Goal: Navigation & Orientation: Locate item on page

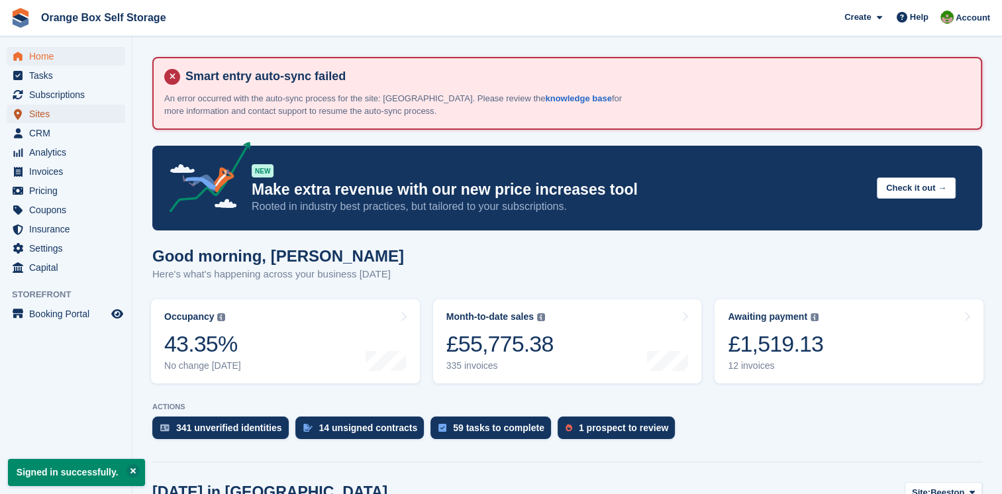
click at [45, 115] on span "Sites" at bounding box center [68, 114] width 79 height 19
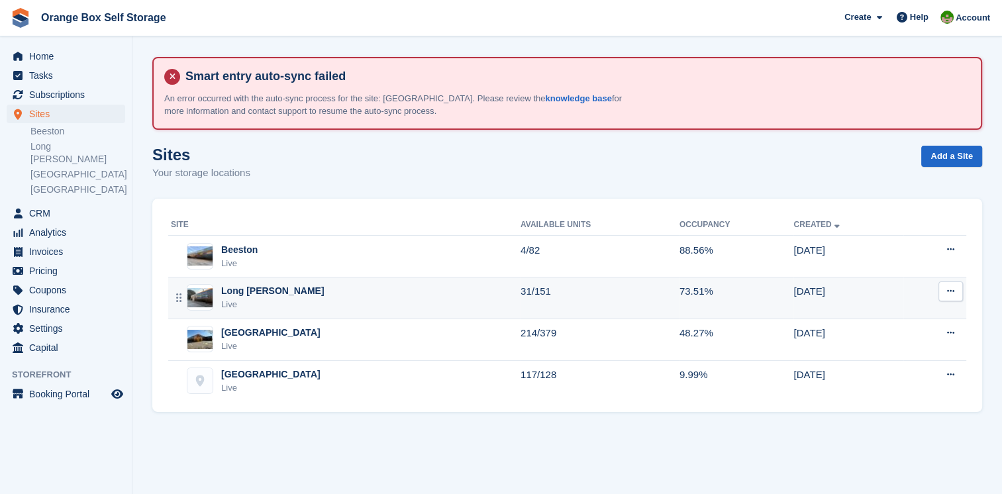
click at [309, 291] on div "Long Eaton Live" at bounding box center [346, 297] width 350 height 27
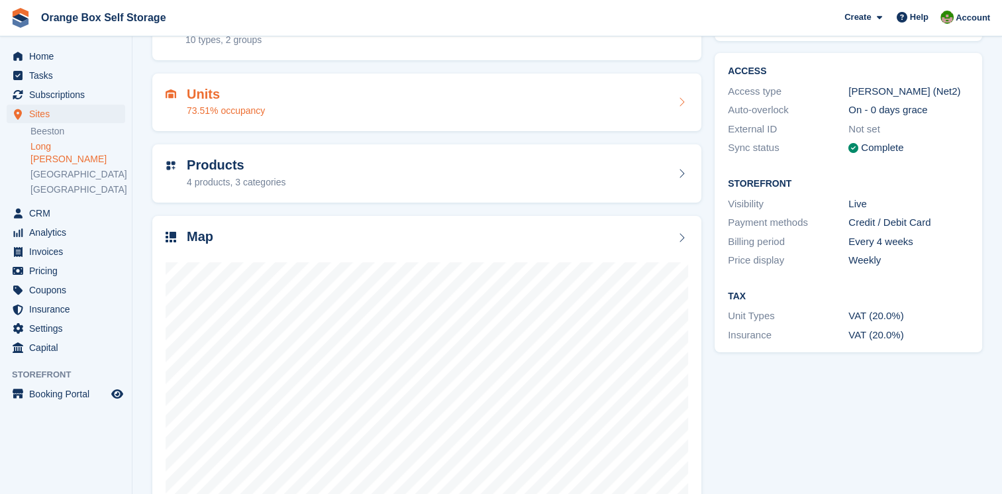
scroll to position [199, 0]
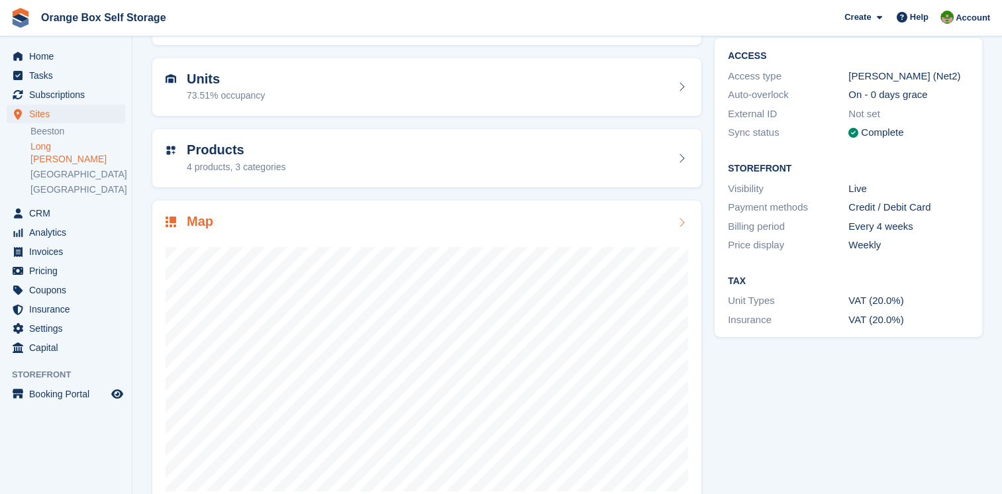
click at [194, 224] on h2 "Map" at bounding box center [200, 221] width 26 height 15
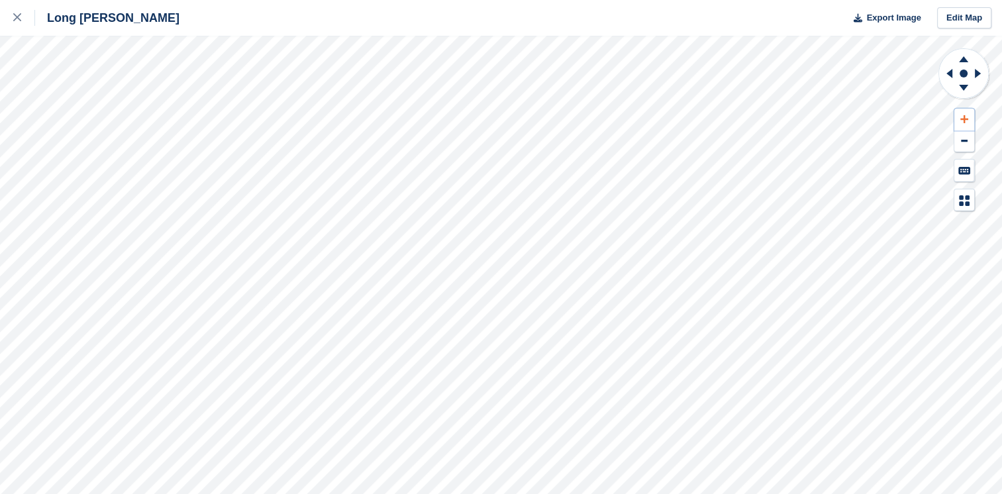
click at [963, 115] on icon at bounding box center [964, 119] width 8 height 9
click at [960, 117] on icon at bounding box center [964, 119] width 8 height 9
click at [958, 117] on button at bounding box center [964, 120] width 20 height 22
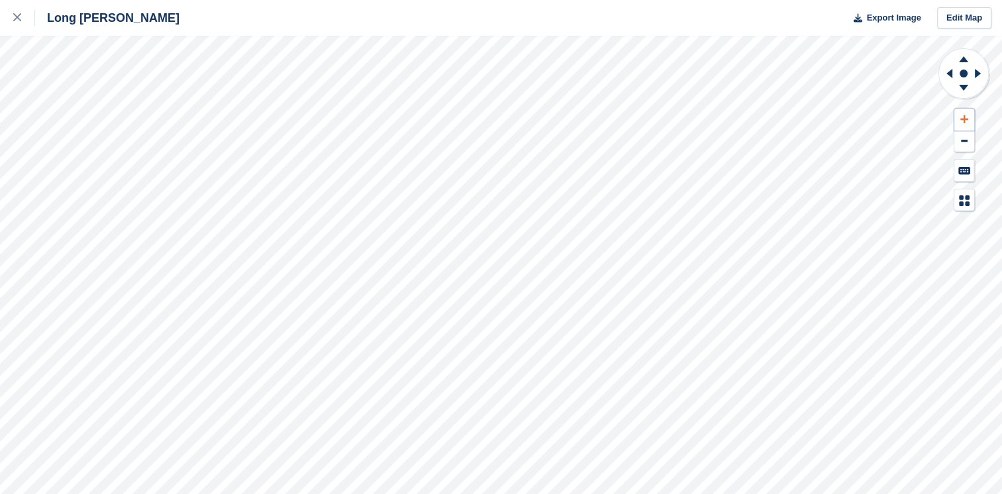
click at [957, 117] on button at bounding box center [964, 120] width 20 height 22
click at [947, 75] on icon at bounding box center [947, 73] width 17 height 34
click at [946, 75] on icon at bounding box center [947, 73] width 17 height 34
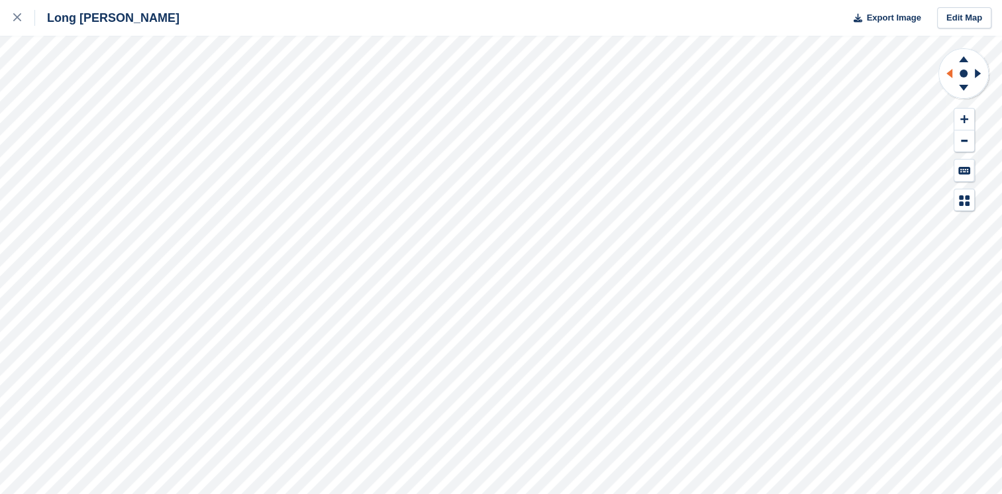
click at [945, 75] on icon at bounding box center [947, 73] width 17 height 34
click at [943, 77] on icon at bounding box center [947, 73] width 17 height 34
drag, startPoint x: 943, startPoint y: 77, endPoint x: 953, endPoint y: 73, distance: 10.7
click at [955, 73] on icon at bounding box center [947, 73] width 17 height 34
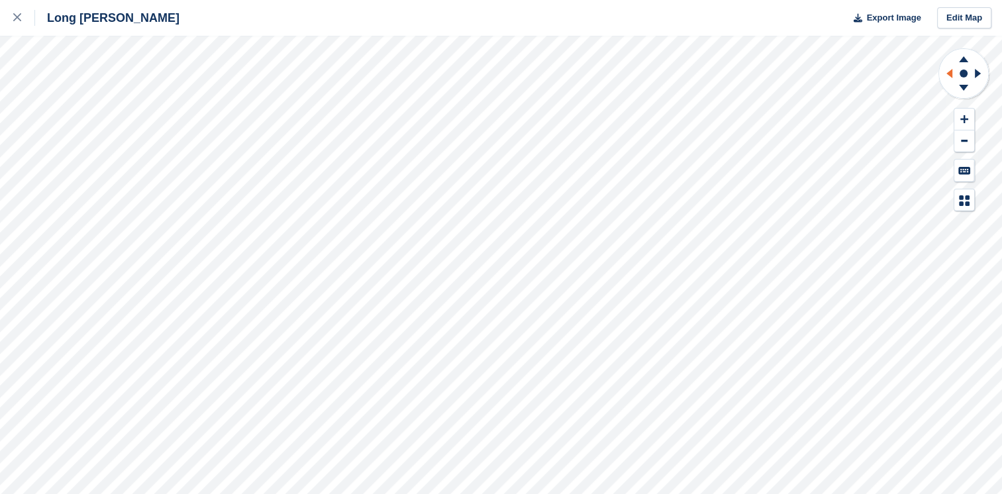
click at [951, 73] on icon at bounding box center [949, 73] width 6 height 9
click at [950, 73] on icon at bounding box center [949, 73] width 6 height 9
click at [948, 73] on g at bounding box center [947, 73] width 17 height 34
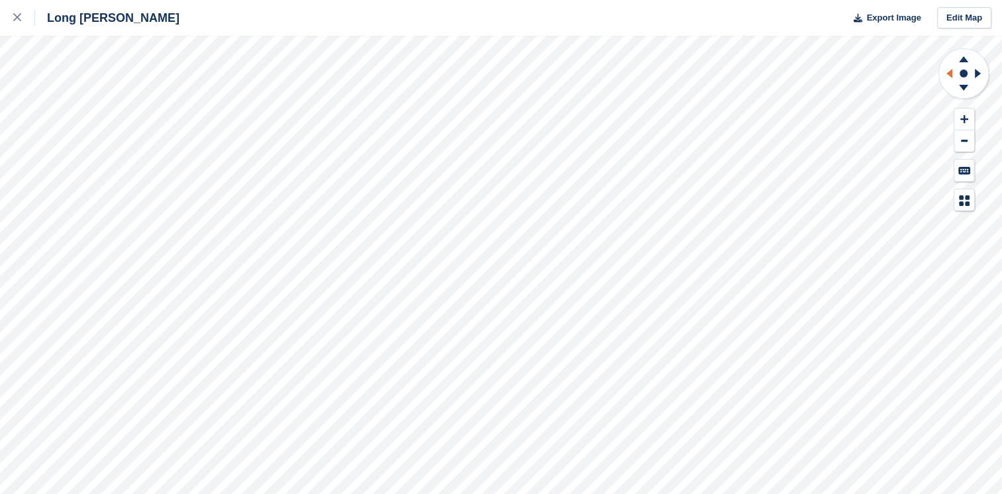
click at [945, 73] on icon at bounding box center [947, 73] width 17 height 34
click at [943, 73] on icon at bounding box center [947, 73] width 17 height 34
drag, startPoint x: 943, startPoint y: 73, endPoint x: 961, endPoint y: 114, distance: 43.9
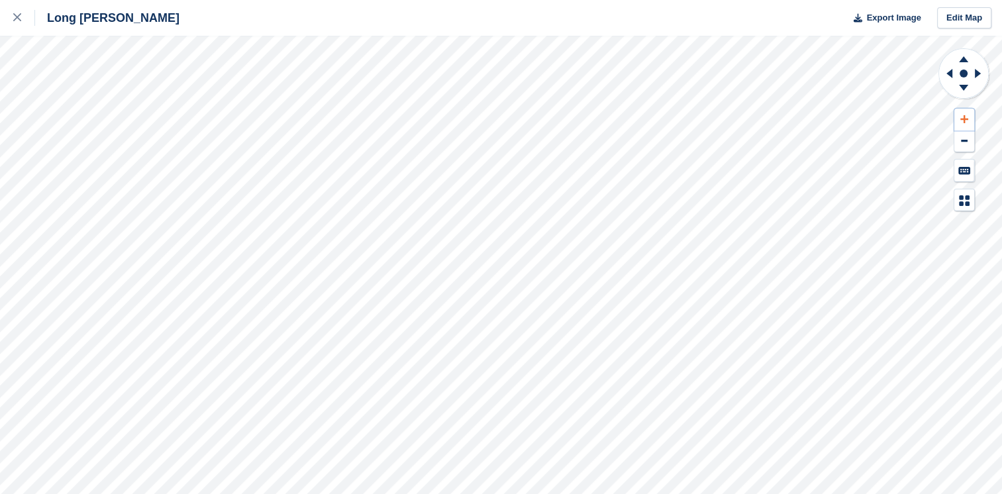
click at [961, 114] on button at bounding box center [964, 120] width 20 height 22
click at [961, 115] on icon at bounding box center [964, 119] width 8 height 9
click at [960, 115] on icon at bounding box center [964, 119] width 8 height 9
click at [959, 115] on button at bounding box center [964, 120] width 20 height 22
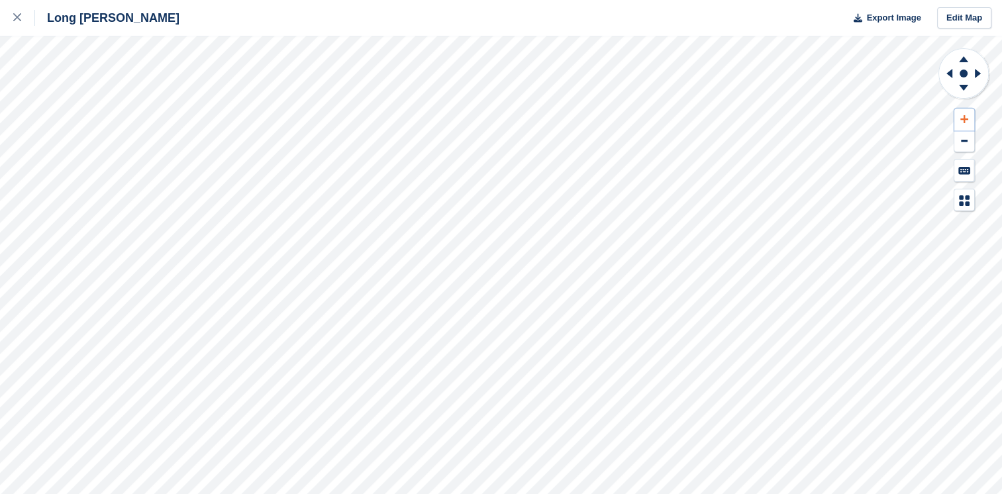
click at [959, 115] on button at bounding box center [964, 120] width 20 height 22
drag, startPoint x: 959, startPoint y: 115, endPoint x: 943, endPoint y: 78, distance: 39.7
click at [943, 78] on icon at bounding box center [947, 73] width 17 height 34
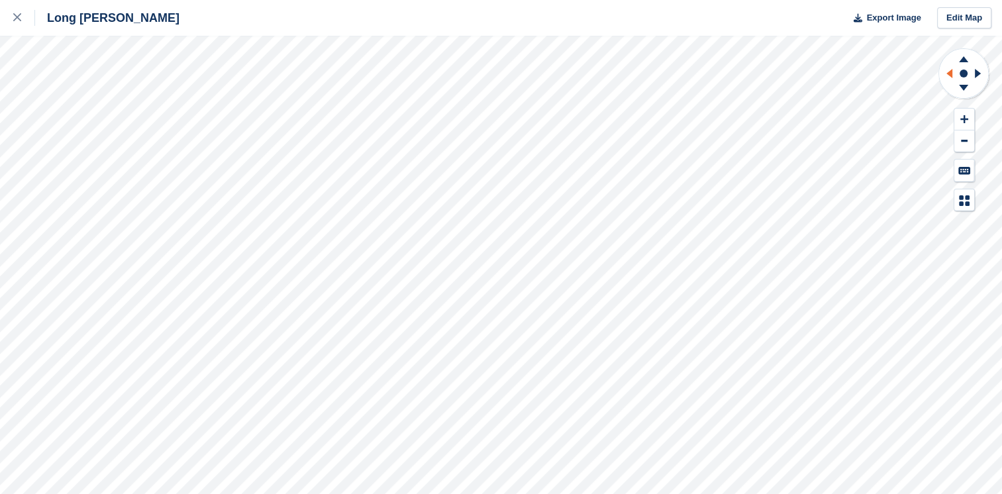
click at [943, 78] on icon at bounding box center [947, 73] width 17 height 34
click at [959, 137] on button at bounding box center [964, 141] width 20 height 22
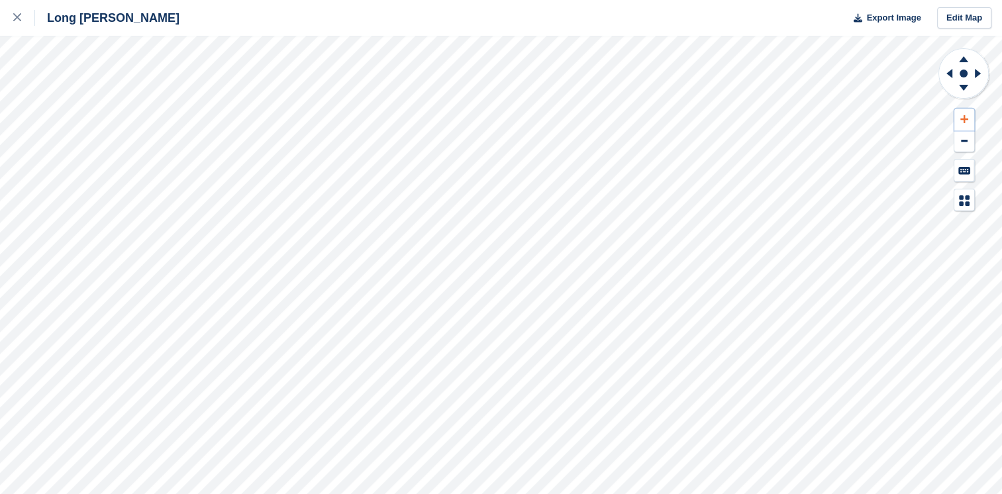
click at [961, 114] on button at bounding box center [964, 120] width 20 height 22
click at [961, 115] on icon at bounding box center [964, 119] width 8 height 9
